Goal: Task Accomplishment & Management: Manage account settings

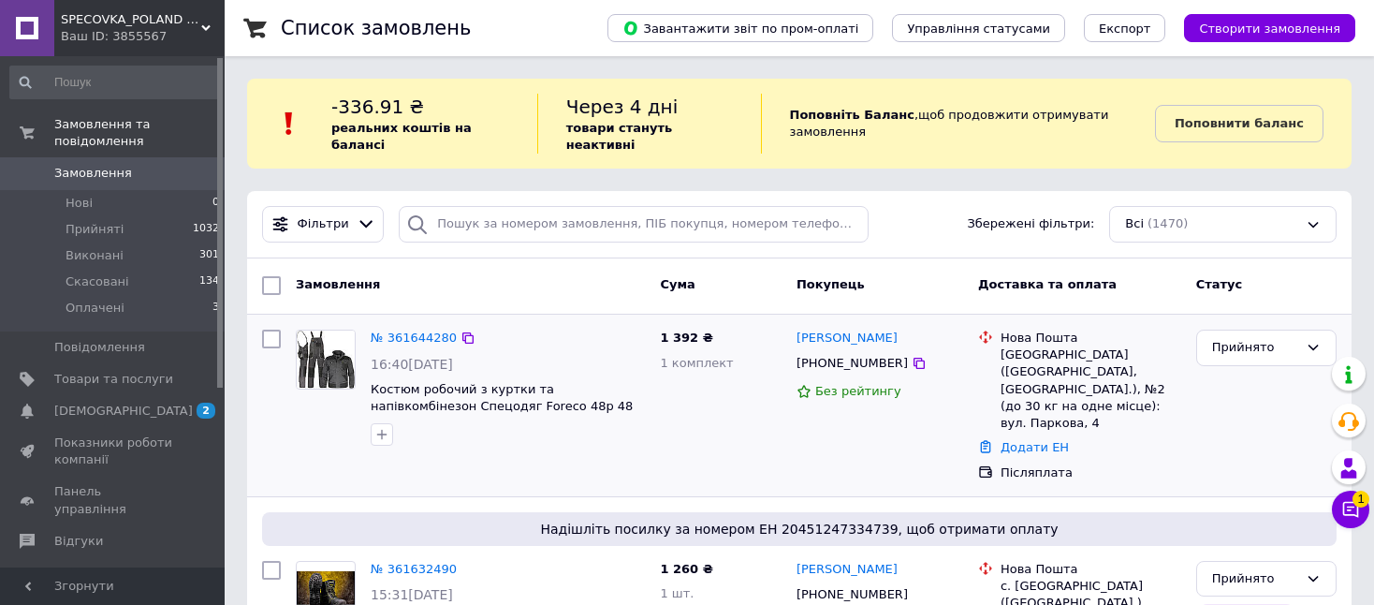
click at [1146, 461] on div "Післяплата" at bounding box center [1091, 473] width 188 height 24
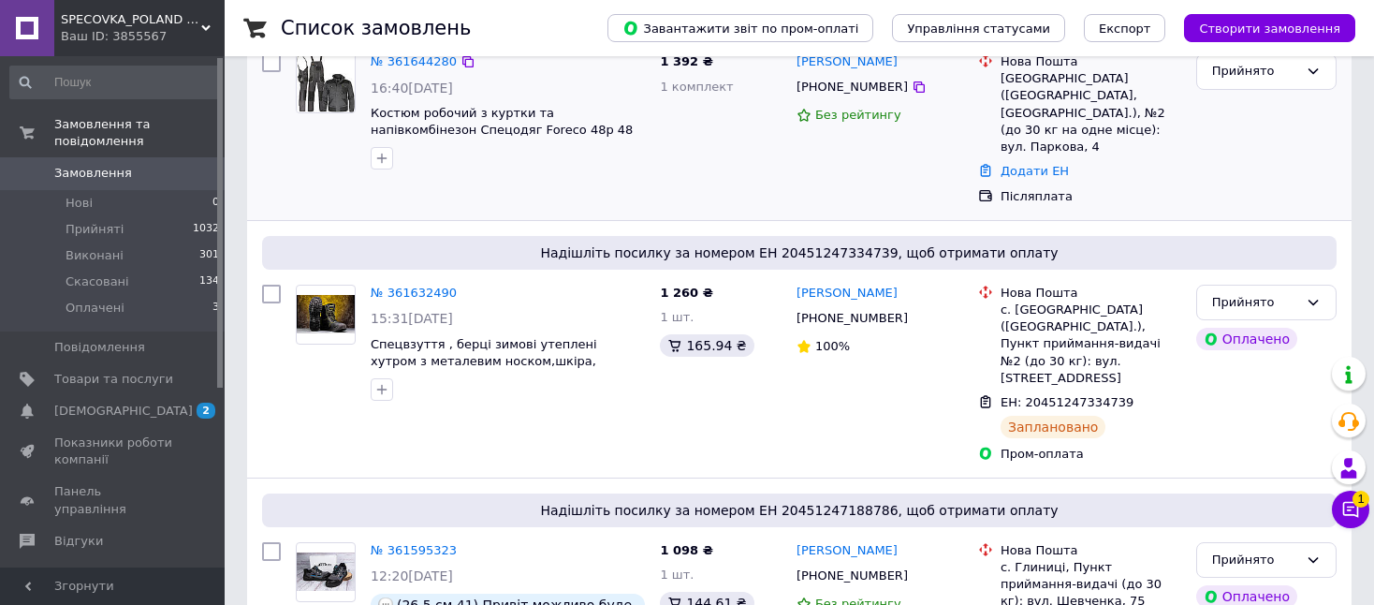
scroll to position [281, 0]
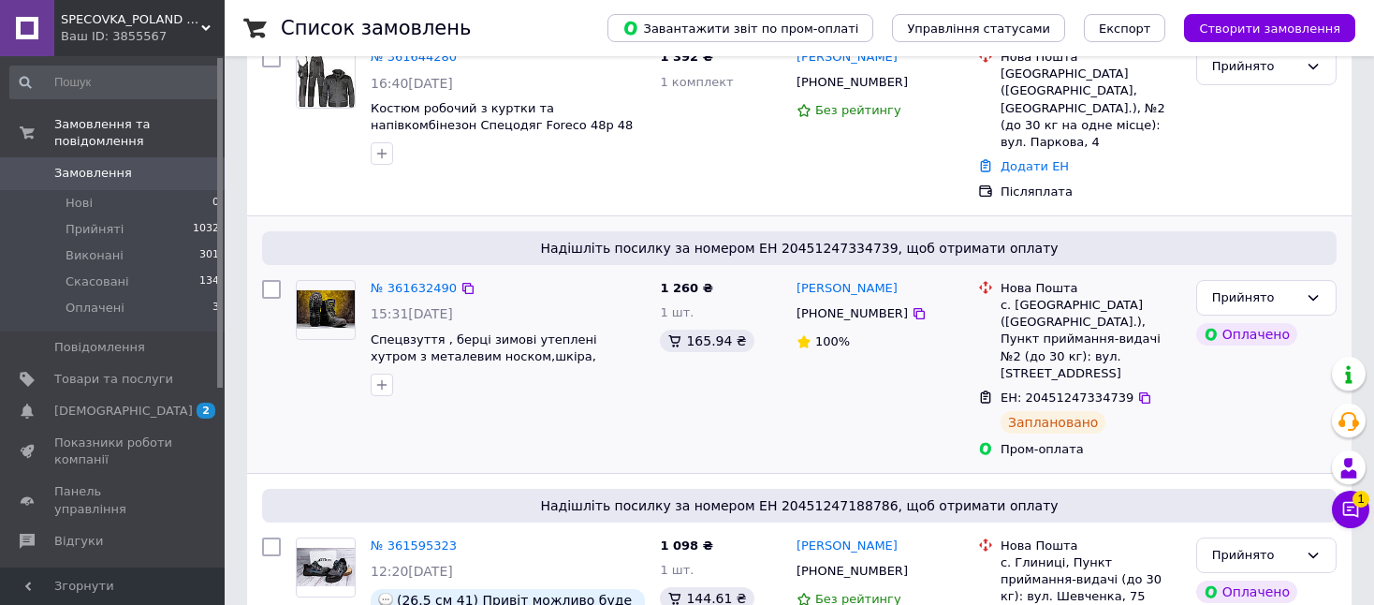
click at [1262, 335] on div "Прийнято Оплачено" at bounding box center [1266, 368] width 155 height 193
click at [1351, 519] on button "Чат з покупцем 1" at bounding box center [1350, 509] width 37 height 37
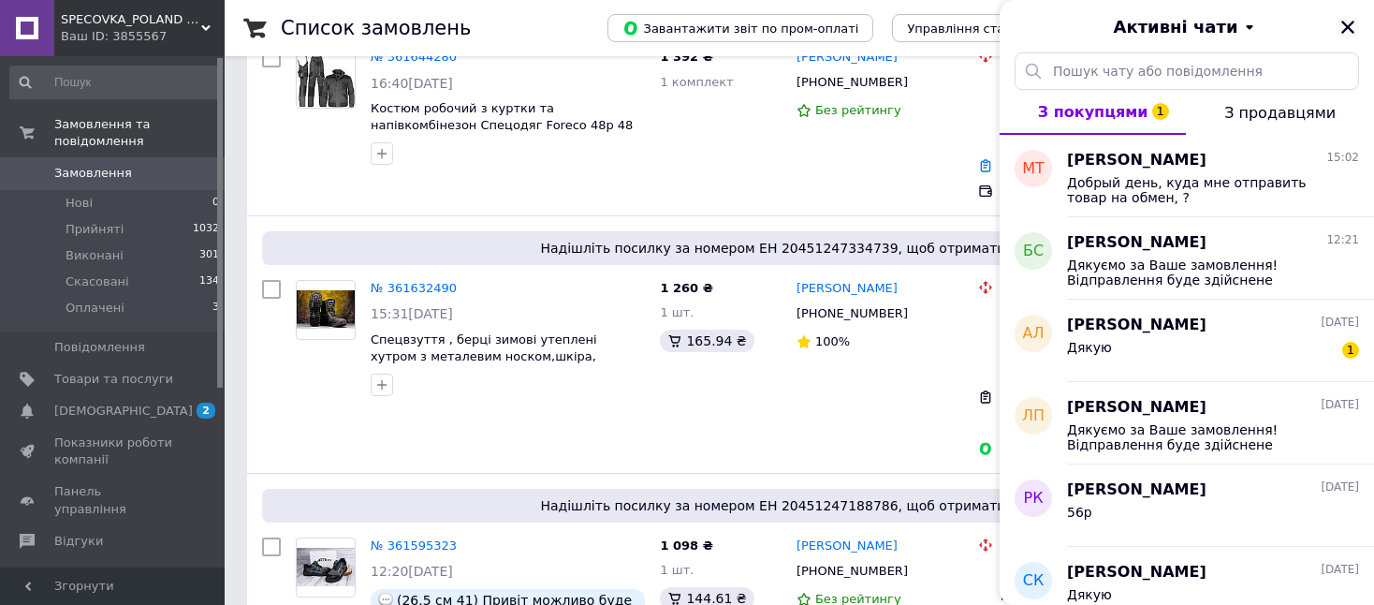
click at [1343, 22] on icon "Закрити" at bounding box center [1347, 27] width 13 height 13
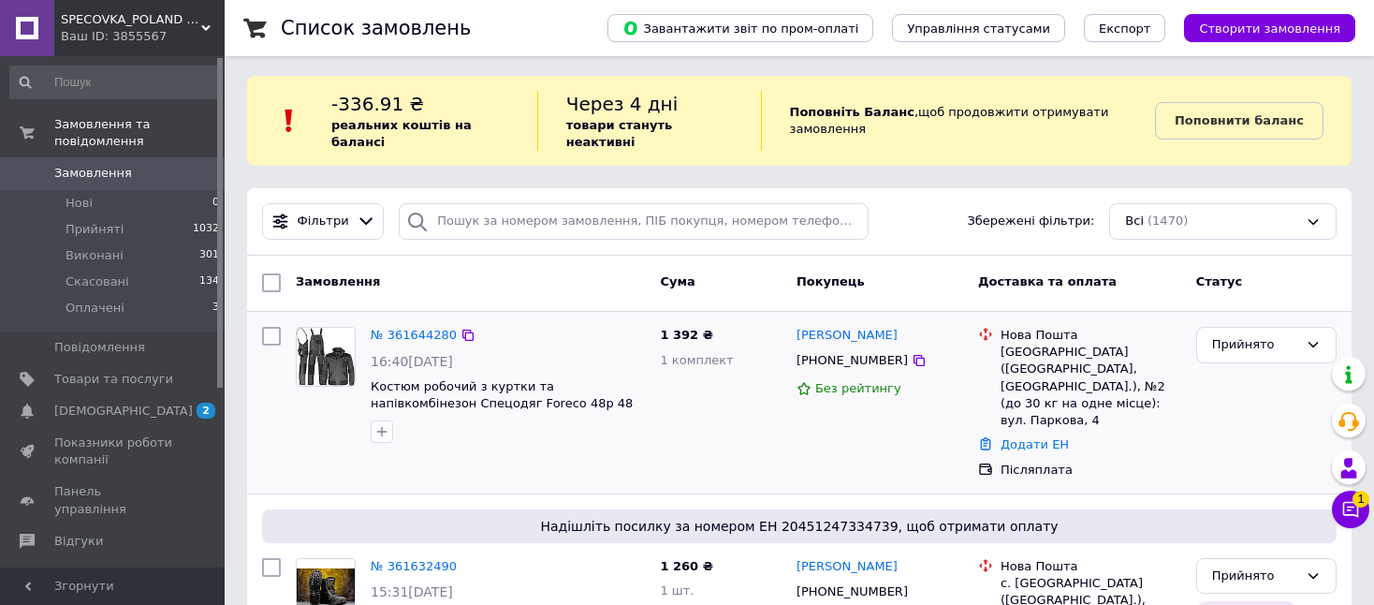
scroll to position [0, 0]
